Goal: Task Accomplishment & Management: Manage account settings

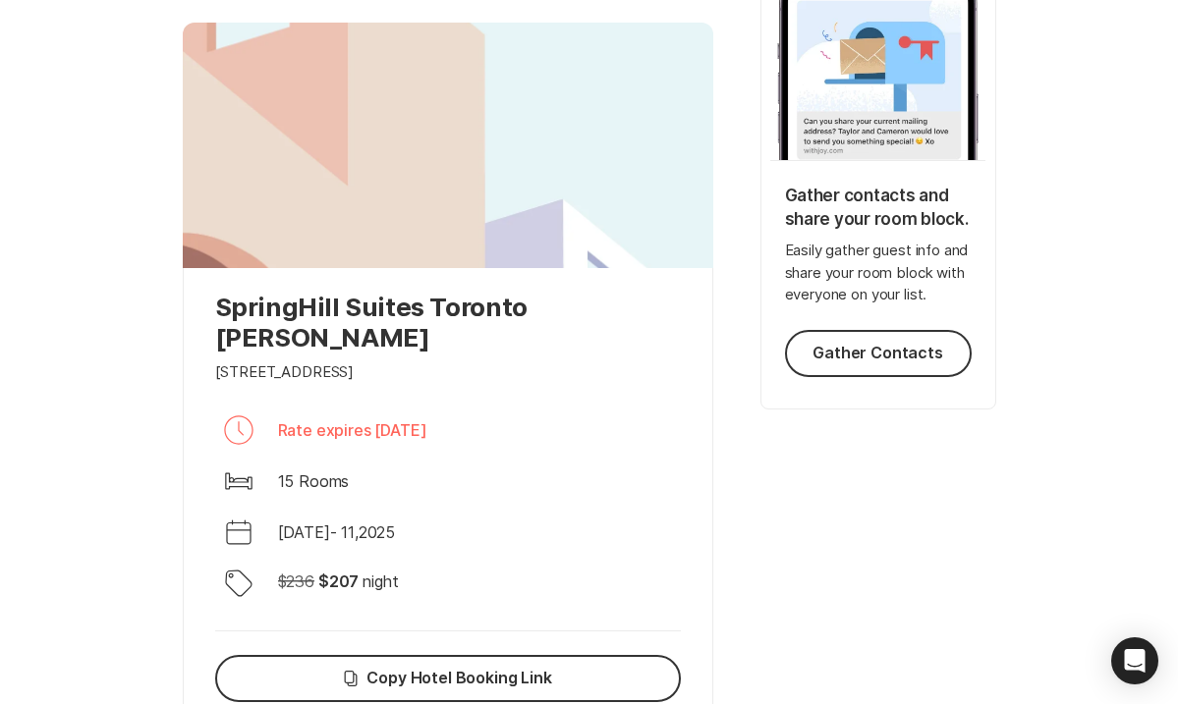
scroll to position [399, 0]
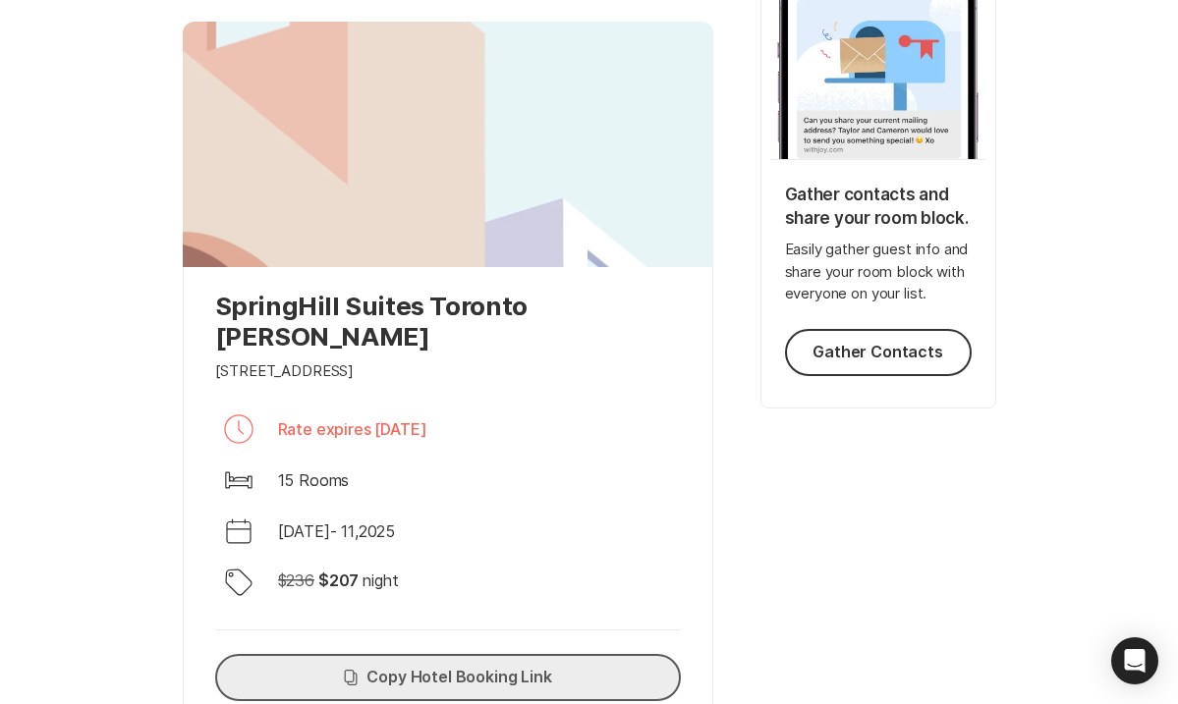
click at [505, 654] on button "Copy Copy Hotel Booking Link" at bounding box center [448, 677] width 466 height 47
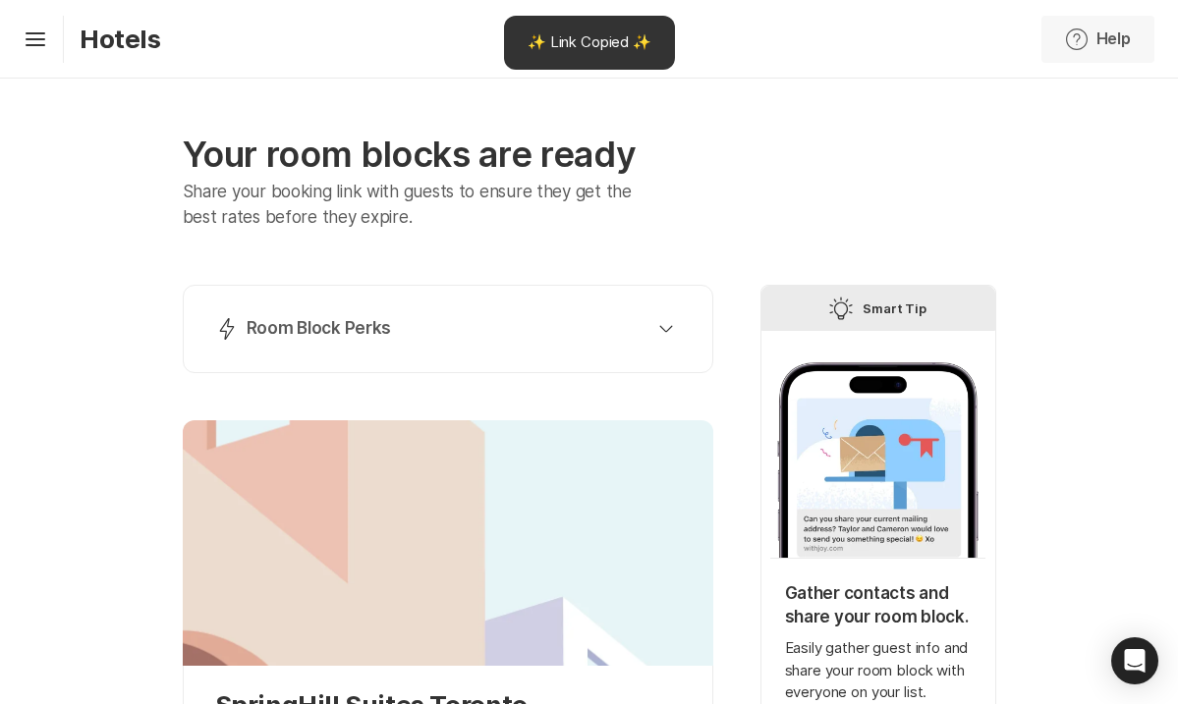
scroll to position [0, 0]
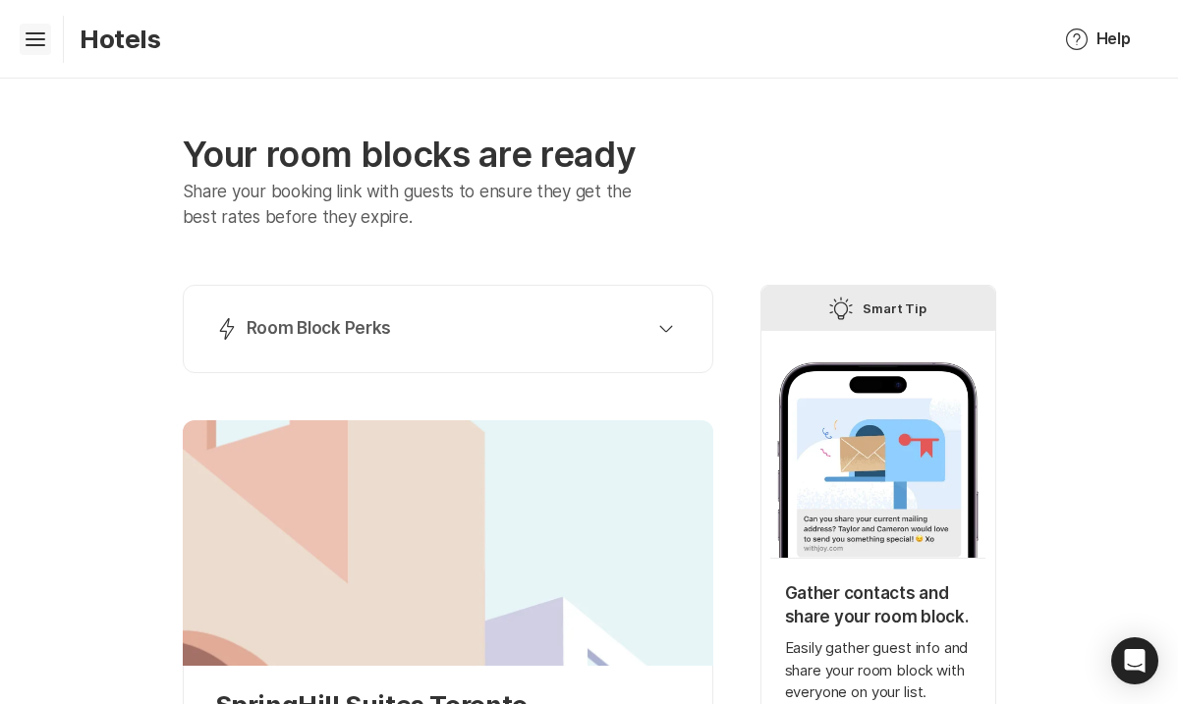
click at [39, 47] on icon "Hamburger" at bounding box center [35, 39] width 31 height 31
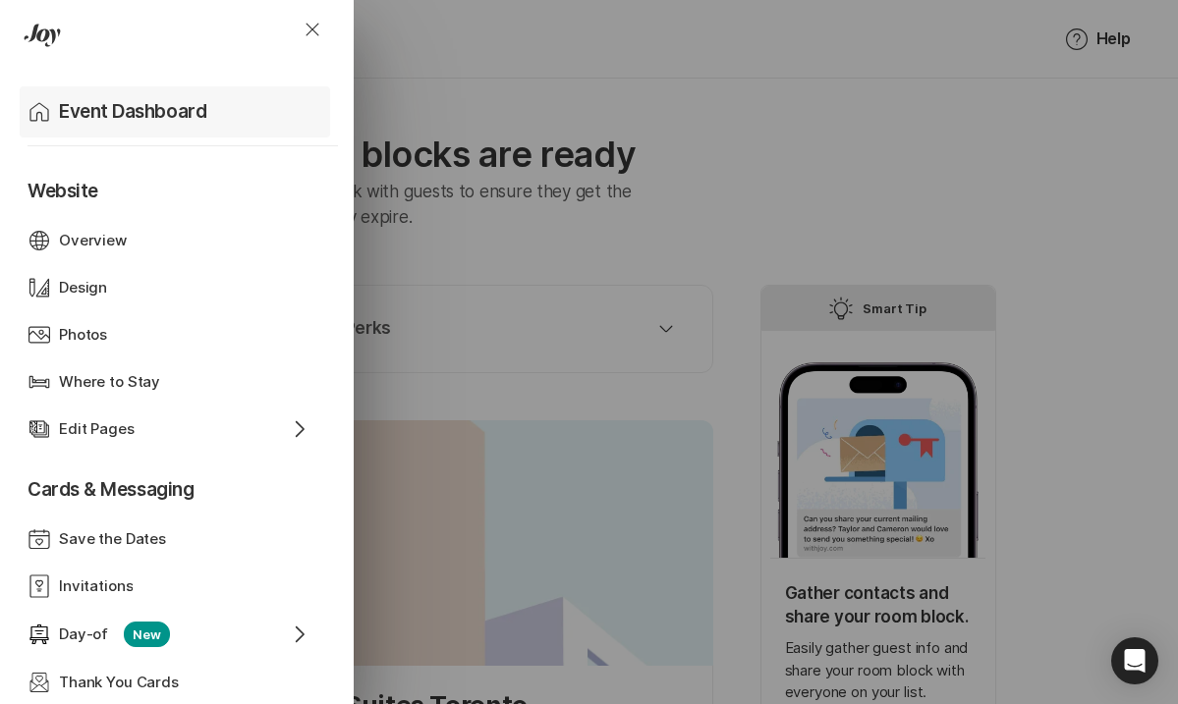
click at [68, 116] on p "Event Dashboard" at bounding box center [132, 112] width 147 height 28
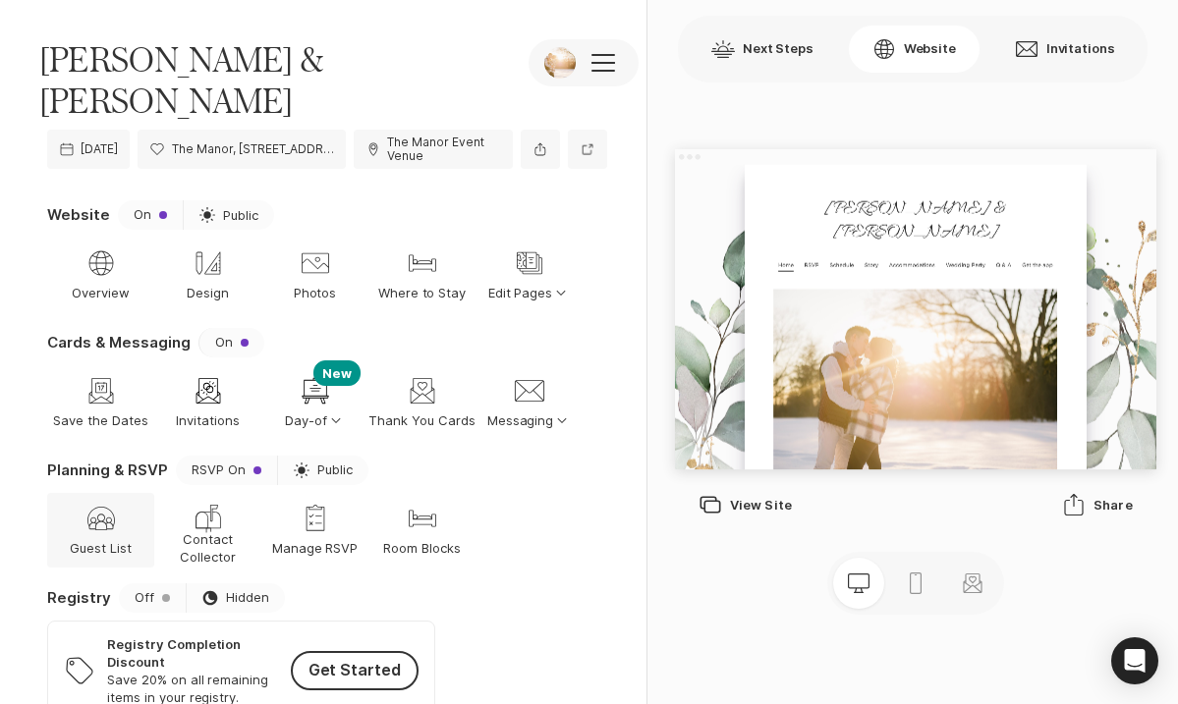
click at [89, 503] on icon "Guest List" at bounding box center [100, 518] width 31 height 31
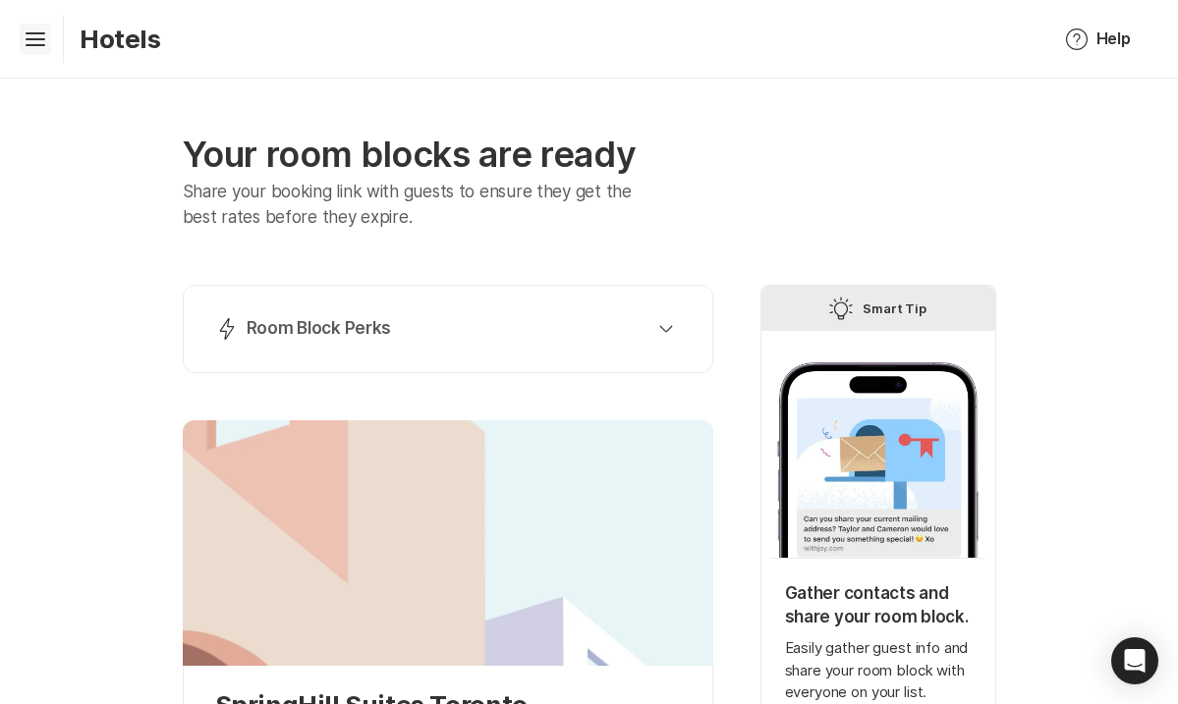
click at [47, 41] on icon "Hamburger" at bounding box center [35, 39] width 31 height 31
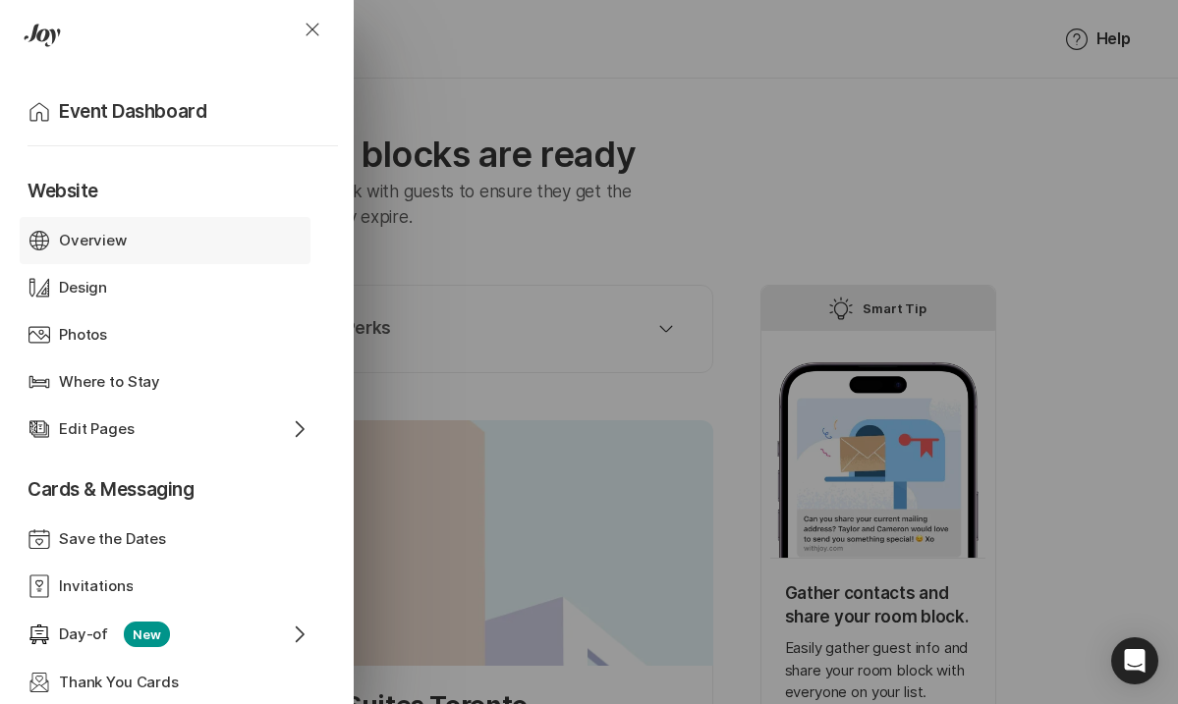
click at [166, 232] on div "Overview" at bounding box center [165, 241] width 212 height 23
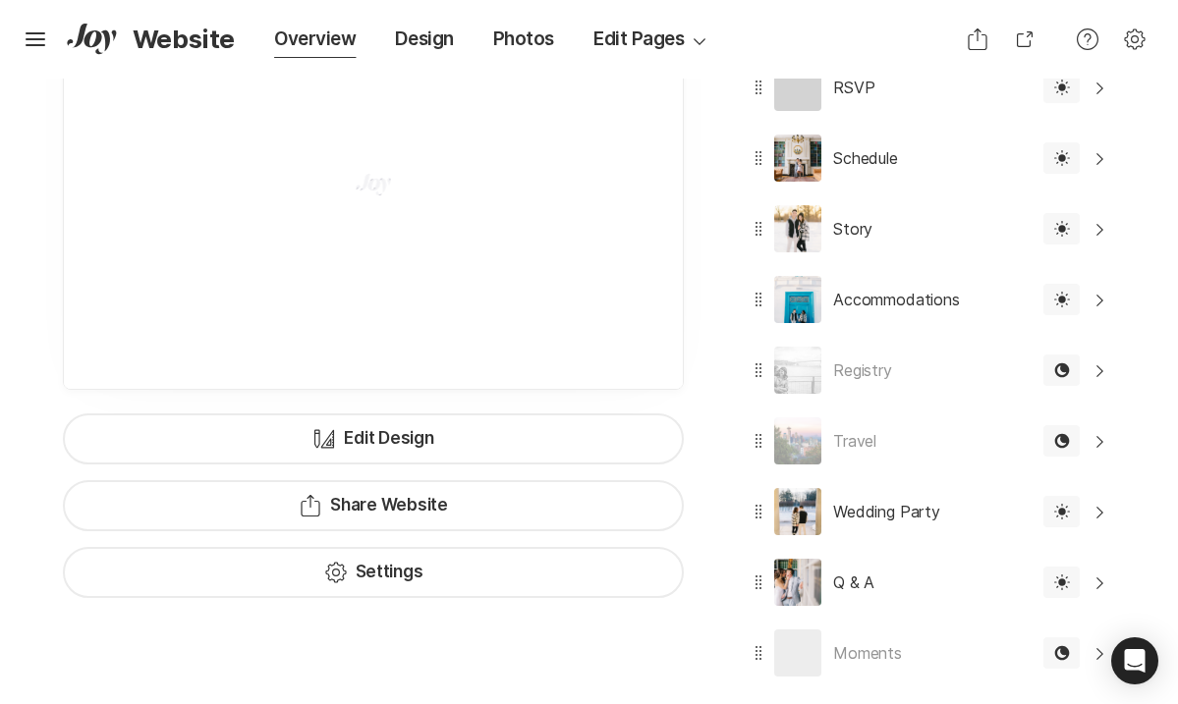
scroll to position [505, 0]
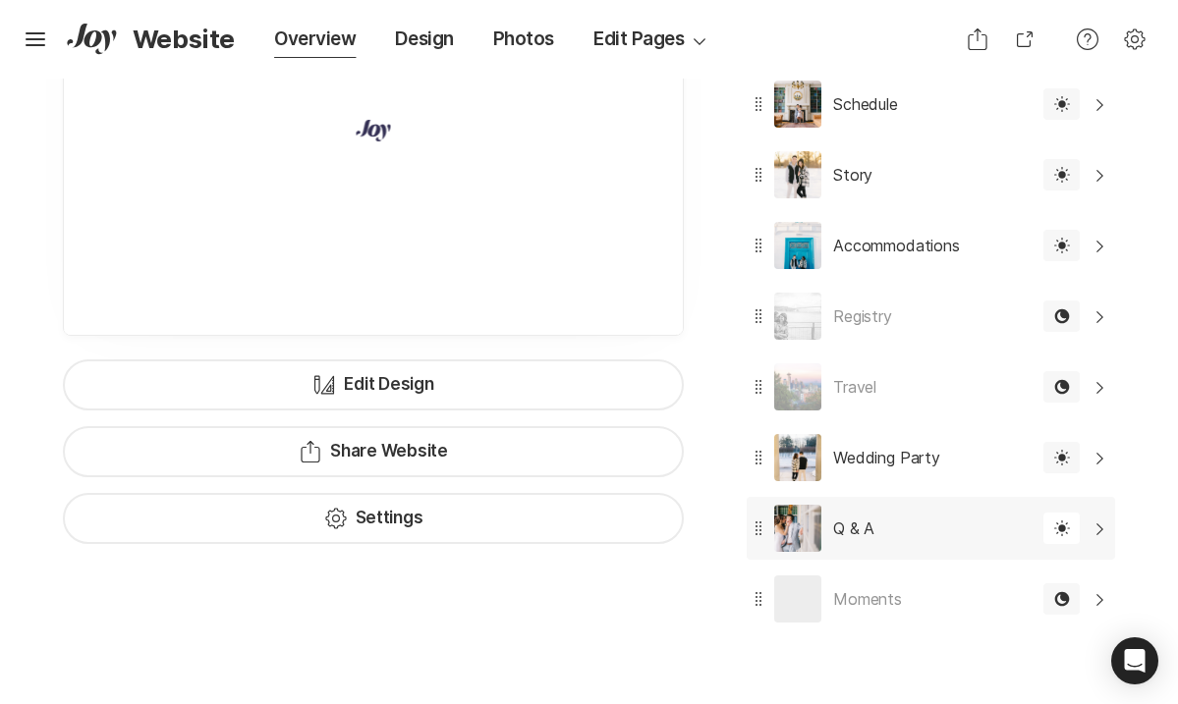
click at [917, 531] on div "Q & A Edit" at bounding box center [889, 528] width 285 height 63
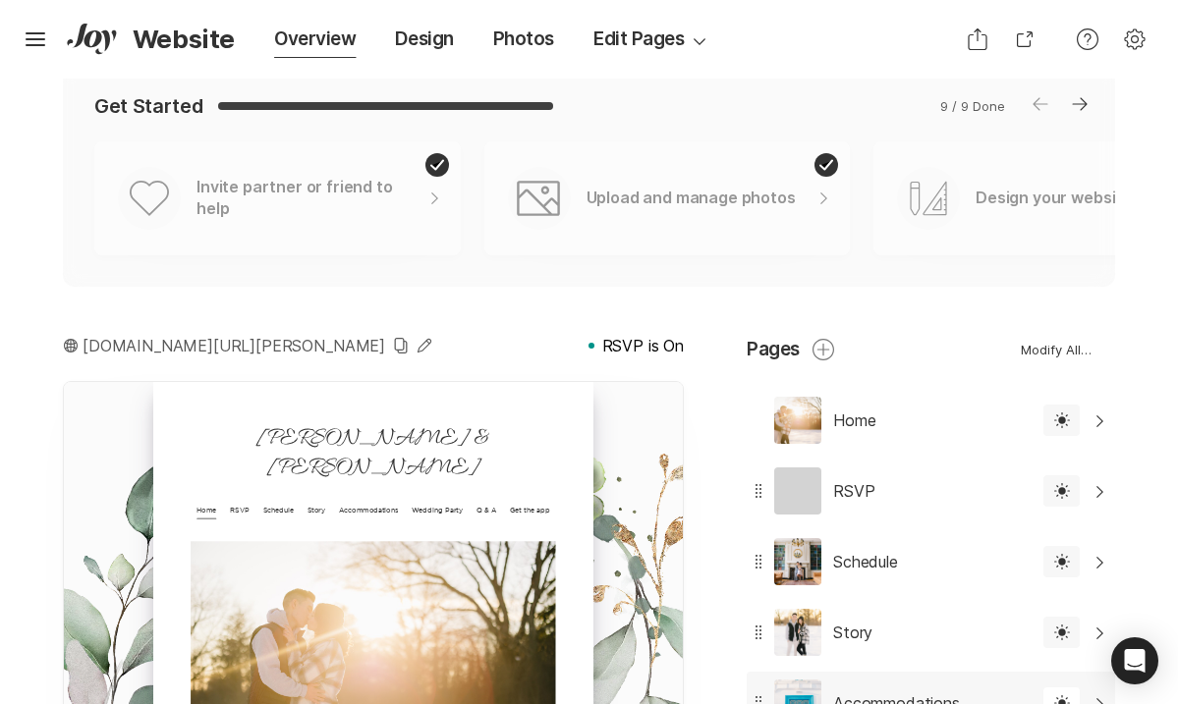
scroll to position [49, 0]
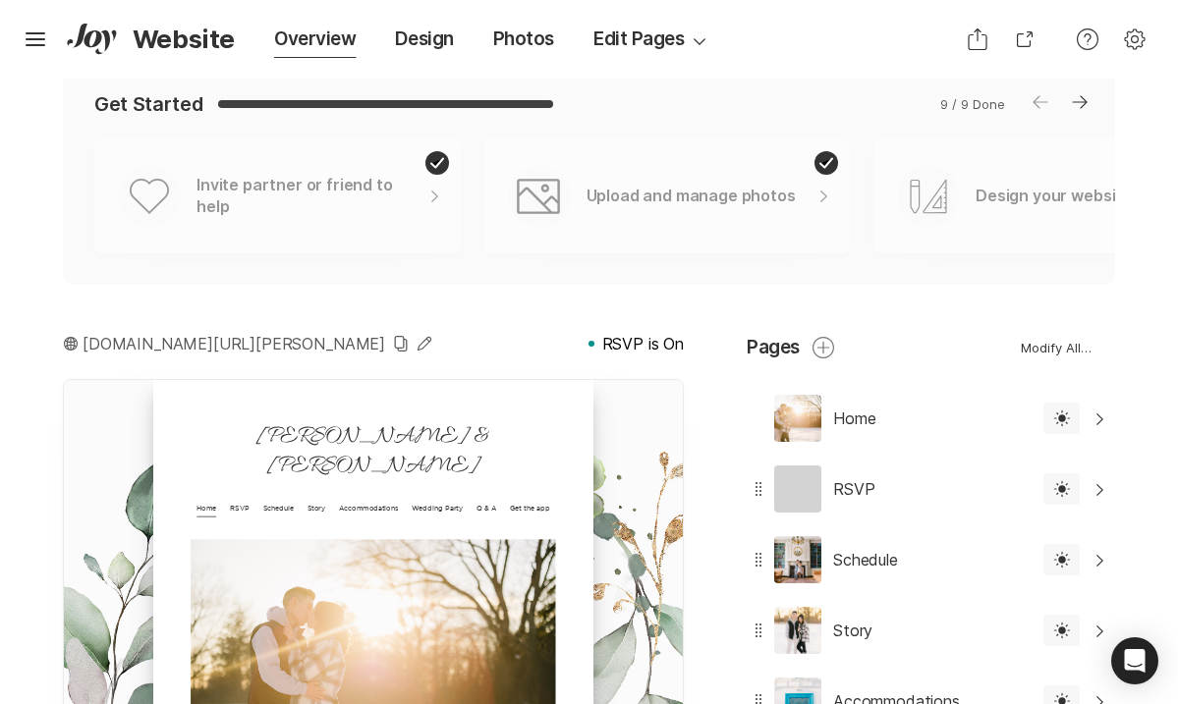
click at [52, 44] on div "Hamburger Website" at bounding box center [127, 39] width 215 height 31
click at [43, 41] on icon "Hamburger" at bounding box center [35, 39] width 31 height 31
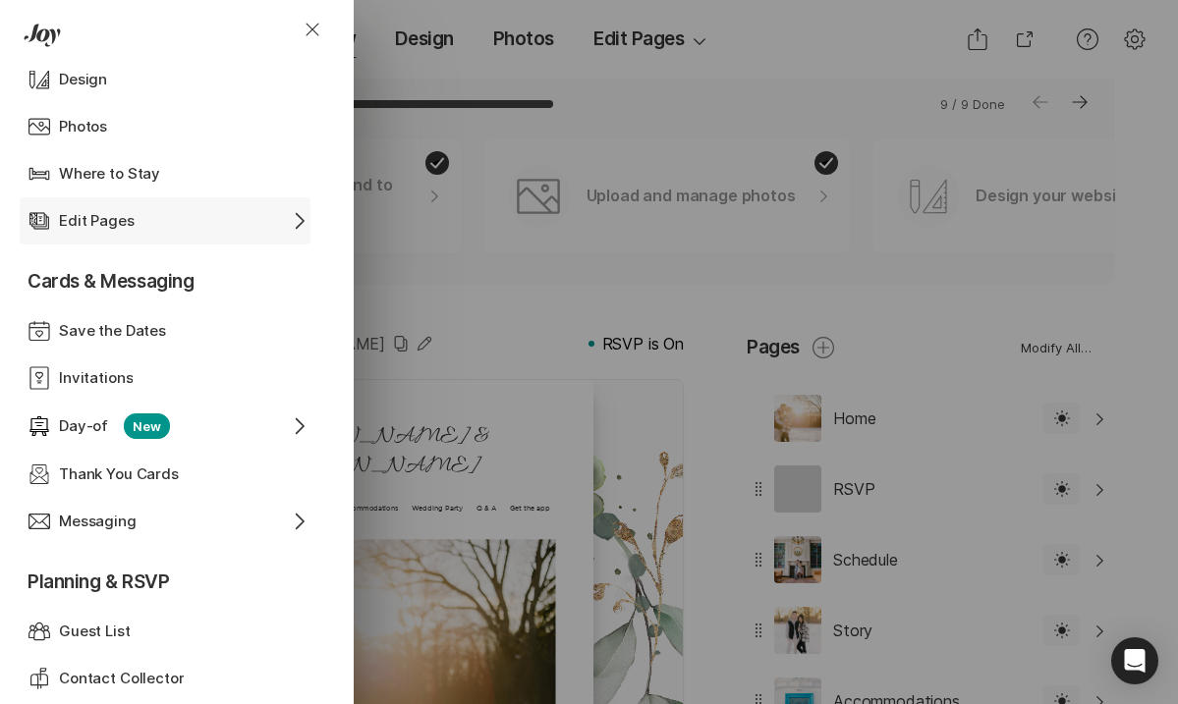
scroll to position [711, 0]
